Goal: Information Seeking & Learning: Check status

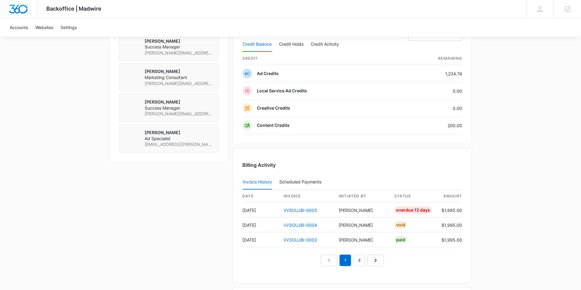
scroll to position [539, 0]
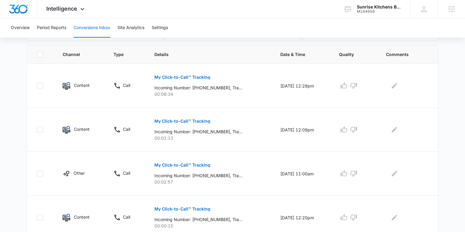
scroll to position [193, 0]
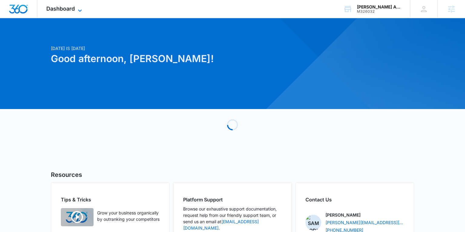
click at [74, 9] on span "Dashboard" at bounding box center [60, 8] width 28 height 6
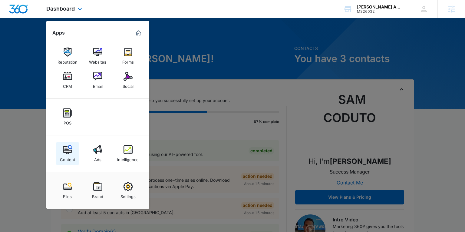
click at [73, 154] on div "Content" at bounding box center [67, 158] width 15 height 8
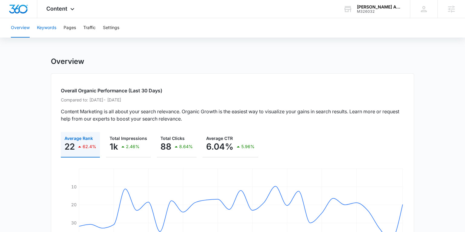
click at [50, 28] on button "Keywords" at bounding box center [46, 27] width 19 height 19
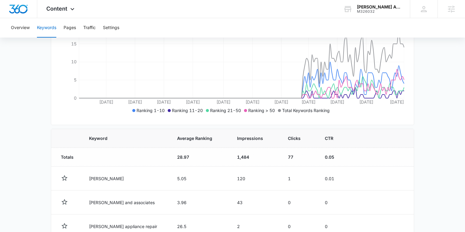
scroll to position [138, 0]
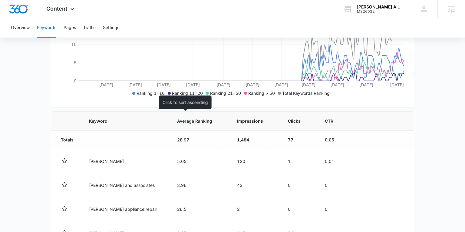
click at [177, 121] on span "Average Ranking" at bounding box center [195, 121] width 37 height 6
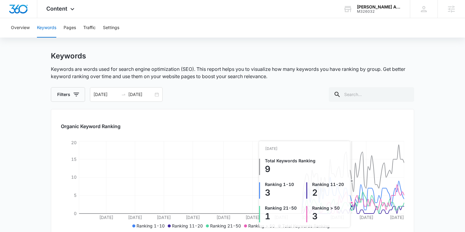
scroll to position [0, 0]
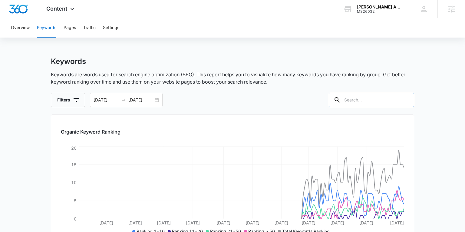
click at [356, 99] on input "text" at bounding box center [371, 100] width 85 height 15
type input "[PERSON_NAME]"
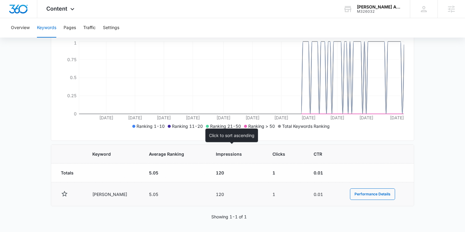
scroll to position [107, 0]
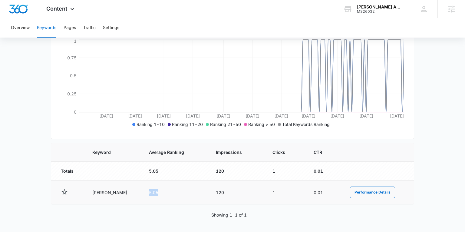
drag, startPoint x: 140, startPoint y: 192, endPoint x: 200, endPoint y: 196, distance: 60.1
click at [153, 192] on td "5.05" at bounding box center [175, 192] width 67 height 24
drag, startPoint x: 217, startPoint y: 193, endPoint x: 220, endPoint y: 193, distance: 3.3
click at [220, 193] on td "120" at bounding box center [237, 192] width 57 height 24
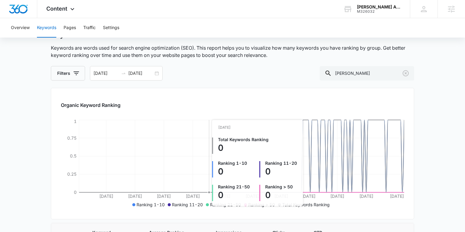
scroll to position [24, 0]
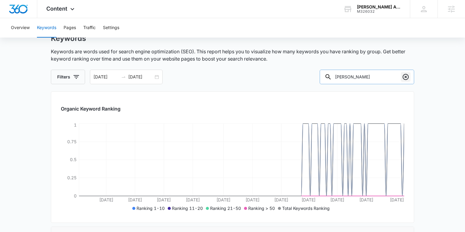
click at [356, 77] on icon "Clear" at bounding box center [406, 77] width 6 height 6
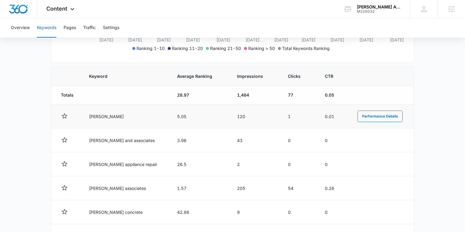
scroll to position [183, 0]
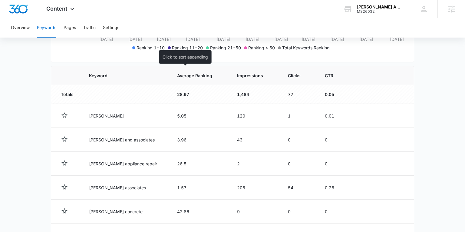
click at [177, 74] on span "Average Ranking" at bounding box center [195, 75] width 37 height 6
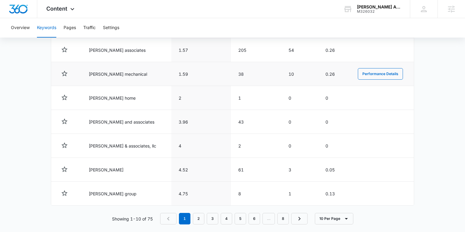
scroll to position [327, 0]
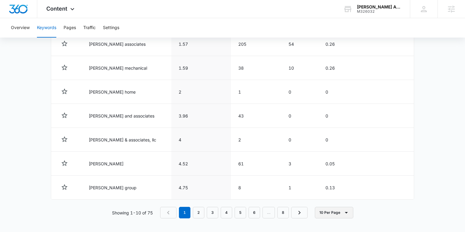
click at [341, 193] on button "10 Per Page" at bounding box center [334, 213] width 38 height 12
click at [339, 193] on div "100 Per Page" at bounding box center [336, 194] width 27 height 4
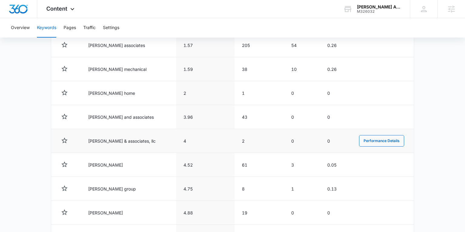
scroll to position [347, 0]
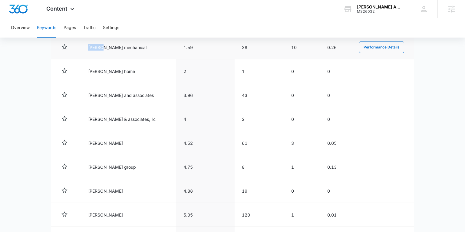
drag, startPoint x: 83, startPoint y: 45, endPoint x: 101, endPoint y: 47, distance: 17.6
click at [101, 47] on td "[PERSON_NAME] mechanical" at bounding box center [128, 47] width 95 height 24
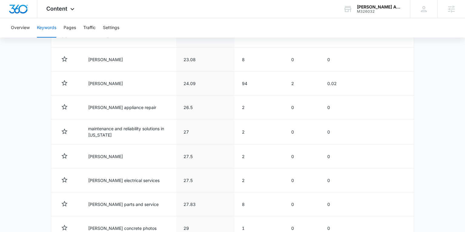
scroll to position [936, 0]
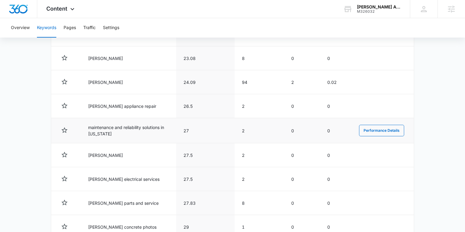
drag, startPoint x: 87, startPoint y: 123, endPoint x: 115, endPoint y: 130, distance: 29.0
click at [115, 130] on td "maintenance and reliability solutions in [US_STATE]" at bounding box center [128, 130] width 95 height 25
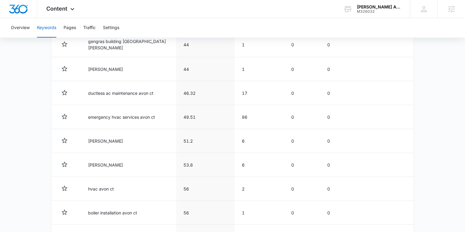
scroll to position [1243, 0]
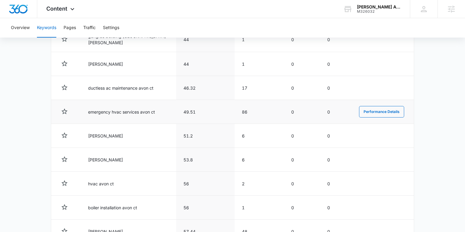
click at [87, 107] on td "emergency hvac services avon ct" at bounding box center [128, 112] width 95 height 24
drag, startPoint x: 87, startPoint y: 107, endPoint x: 154, endPoint y: 108, distance: 66.9
click at [154, 108] on td "emergency hvac services avon ct" at bounding box center [128, 112] width 95 height 24
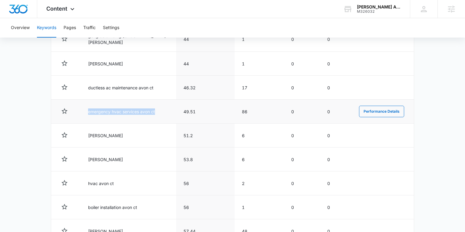
scroll to position [1243, 0]
click at [156, 109] on td "emergency hvac services avon ct" at bounding box center [128, 112] width 95 height 24
drag, startPoint x: 186, startPoint y: 107, endPoint x: 196, endPoint y: 108, distance: 10.3
click at [196, 108] on td "49.51" at bounding box center [205, 112] width 58 height 24
click at [190, 114] on td "49.51" at bounding box center [205, 112] width 58 height 24
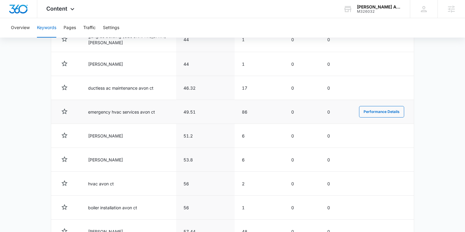
drag, startPoint x: 102, startPoint y: 108, endPoint x: 96, endPoint y: 107, distance: 6.1
click at [101, 108] on td "emergency hvac services avon ct" at bounding box center [128, 112] width 95 height 24
drag, startPoint x: 87, startPoint y: 106, endPoint x: 156, endPoint y: 105, distance: 68.4
click at [156, 105] on td "emergency hvac services avon ct" at bounding box center [128, 112] width 95 height 24
click at [153, 106] on td "emergency hvac services avon ct" at bounding box center [128, 112] width 95 height 24
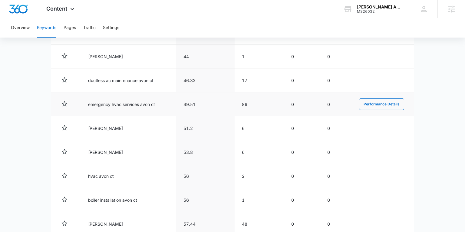
scroll to position [1251, 0]
click at [98, 98] on td "emergency hvac services avon ct" at bounding box center [128, 104] width 95 height 24
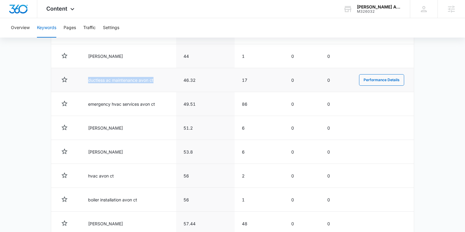
drag, startPoint x: 87, startPoint y: 73, endPoint x: 153, endPoint y: 74, distance: 66.6
click at [153, 74] on td "ductless ac maintenance avon ct" at bounding box center [128, 80] width 95 height 24
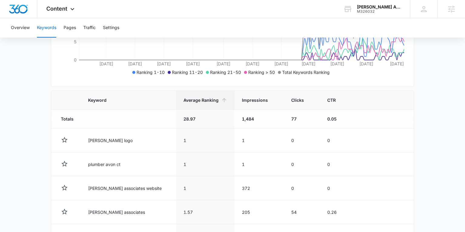
scroll to position [135, 0]
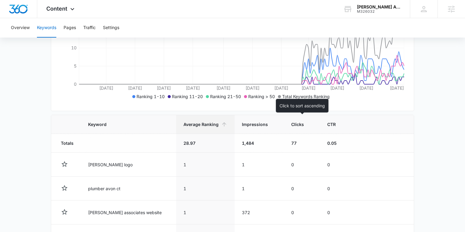
click at [298, 122] on span "Clicks" at bounding box center [297, 124] width 13 height 6
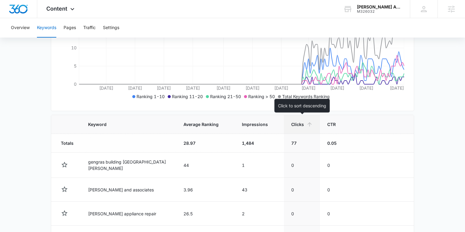
click at [298, 123] on span "Clicks" at bounding box center [297, 124] width 13 height 6
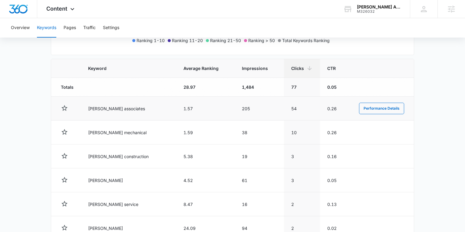
scroll to position [220, 0]
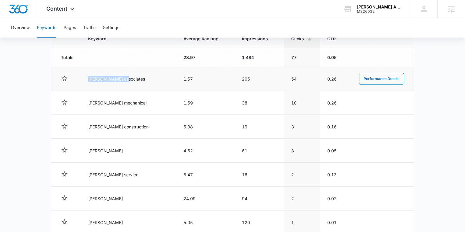
drag, startPoint x: 91, startPoint y: 79, endPoint x: 122, endPoint y: 79, distance: 30.9
click at [122, 79] on td "[PERSON_NAME] associates" at bounding box center [128, 79] width 95 height 24
click at [107, 85] on td "[PERSON_NAME] associates" at bounding box center [128, 79] width 95 height 24
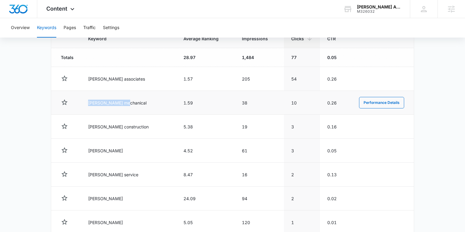
drag, startPoint x: 86, startPoint y: 101, endPoint x: 124, endPoint y: 103, distance: 38.5
click at [124, 103] on td "[PERSON_NAME] mechanical" at bounding box center [128, 103] width 95 height 24
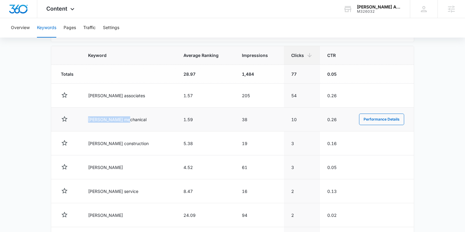
scroll to position [205, 0]
